Goal: Communication & Community: Share content

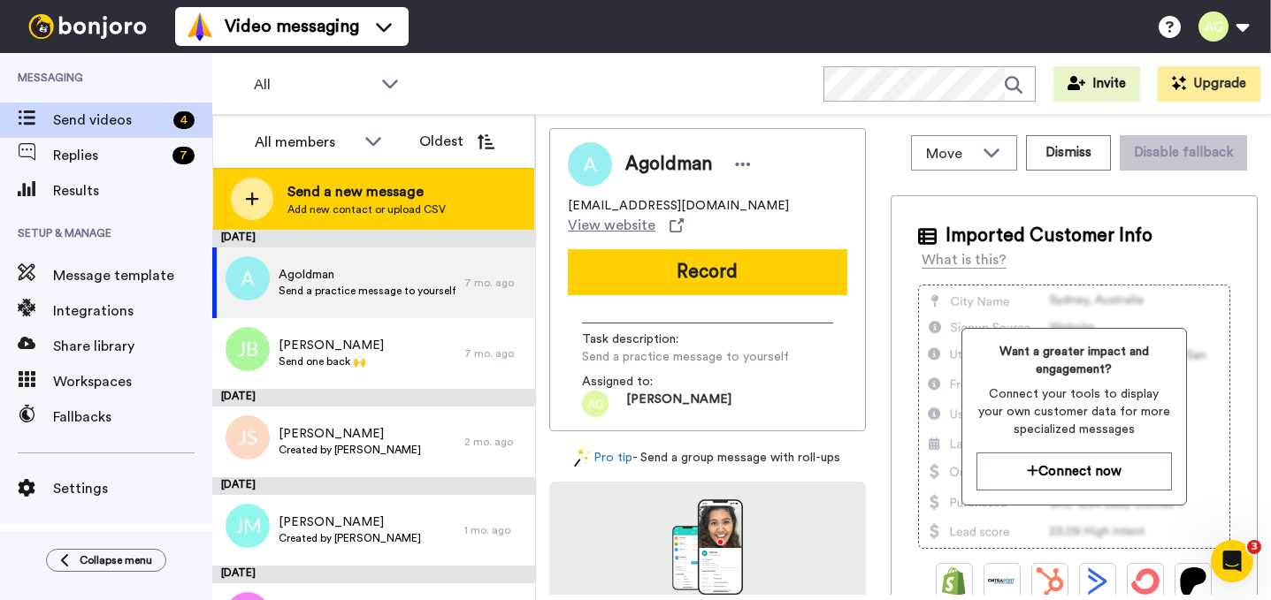
click at [279, 203] on div "Send a new message Add new contact or upload CSV" at bounding box center [373, 199] width 321 height 62
click at [273, 191] on div "Send a new message Add new contact or upload CSV" at bounding box center [373, 199] width 321 height 62
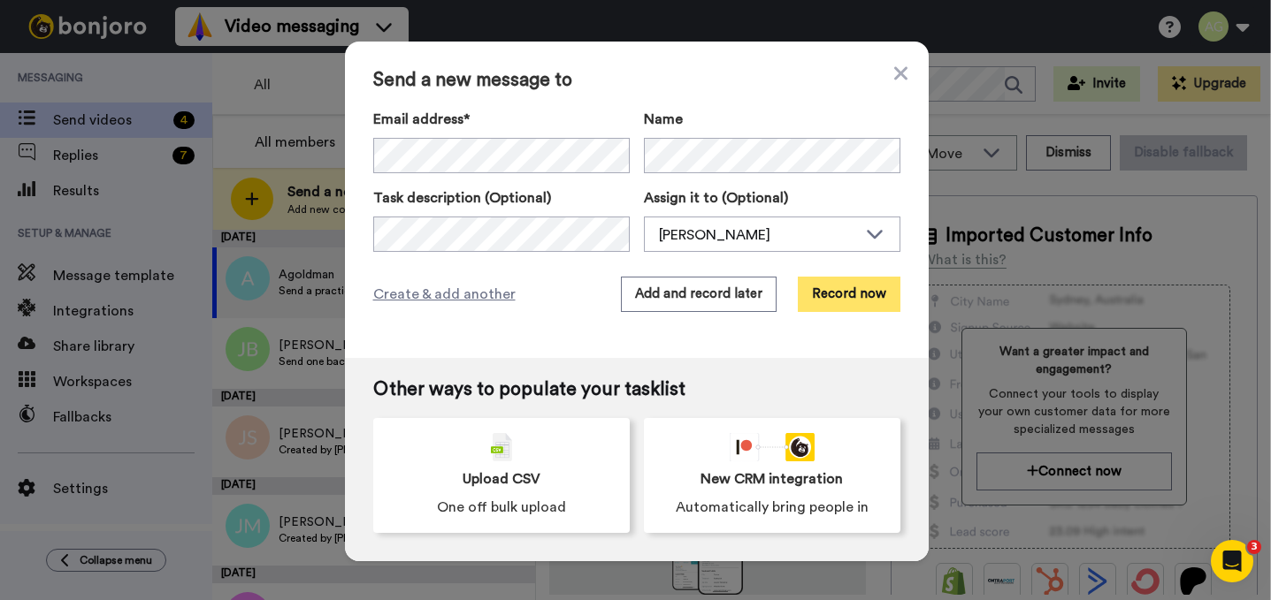
click at [865, 298] on button "Record now" at bounding box center [849, 294] width 103 height 35
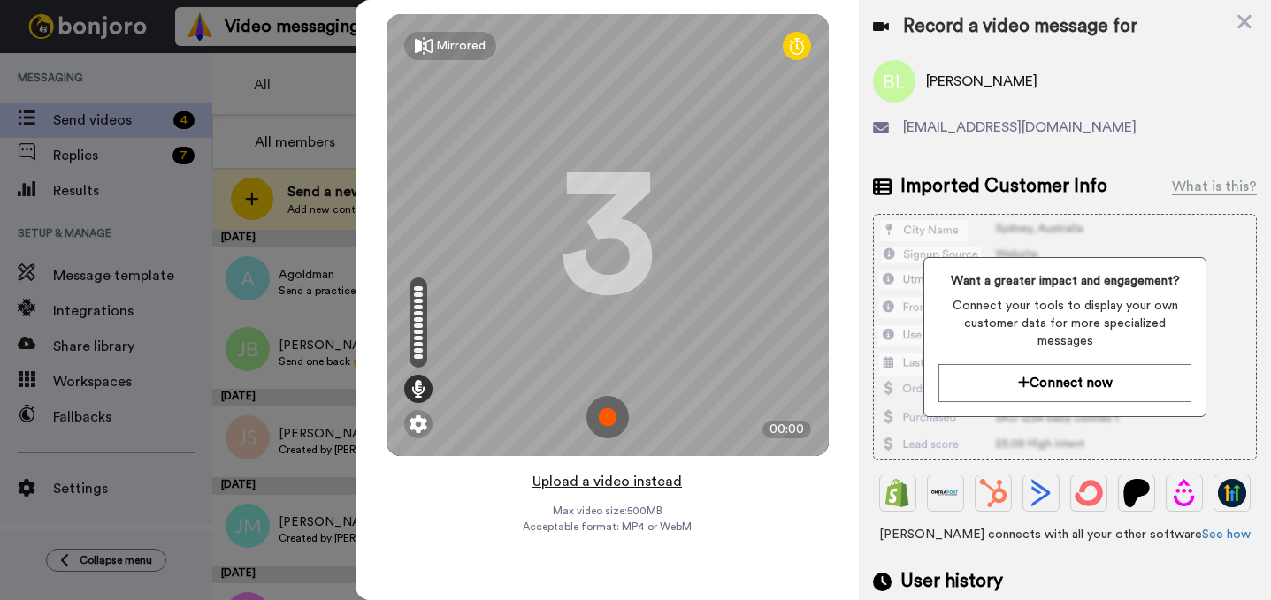
click at [583, 479] on button "Upload a video instead" at bounding box center [607, 481] width 160 height 23
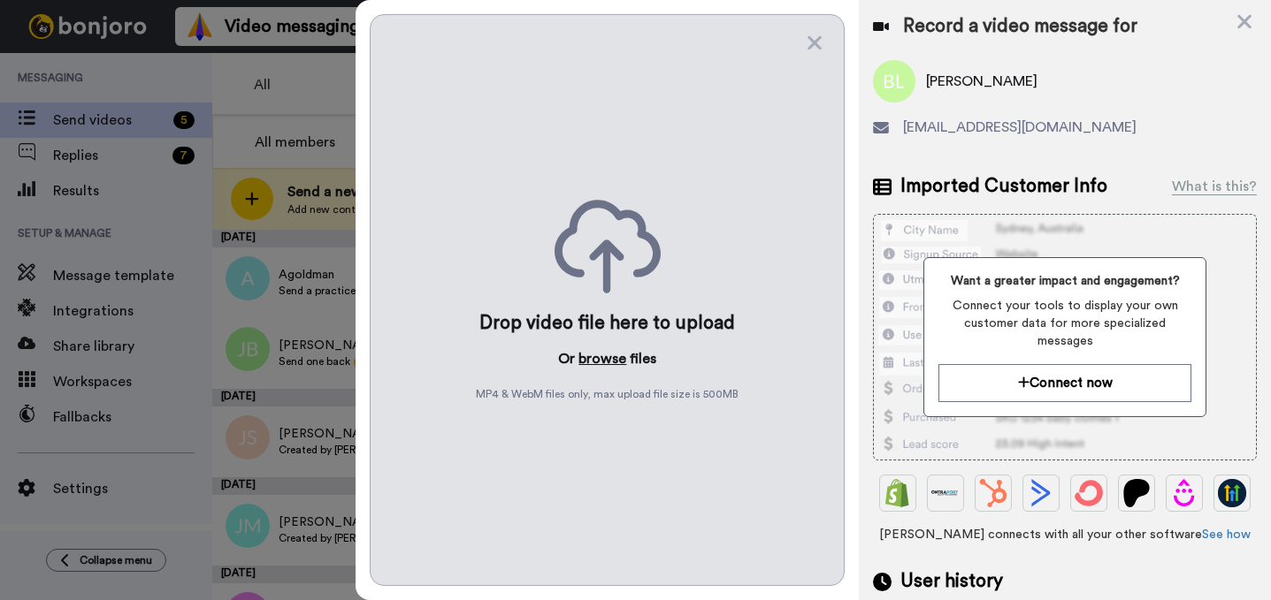
click at [602, 361] on button "browse" at bounding box center [602, 358] width 48 height 21
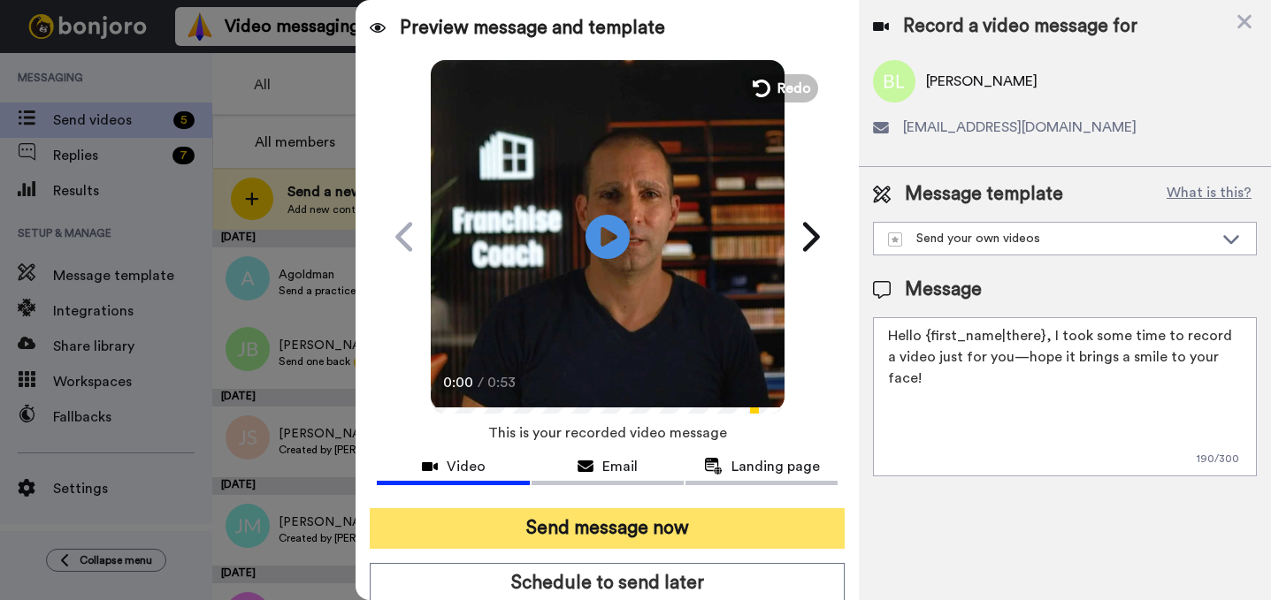
click at [650, 537] on button "Send message now" at bounding box center [607, 529] width 475 height 41
